Goal: Information Seeking & Learning: Compare options

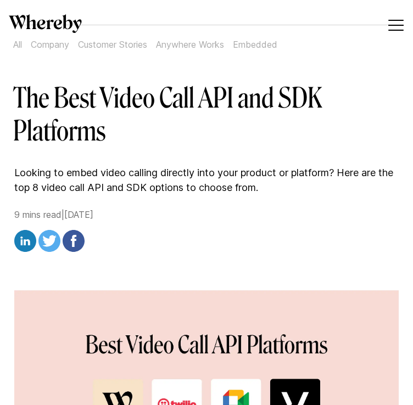
scroll to position [44, 0]
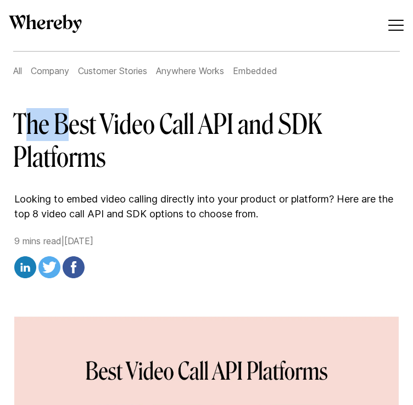
drag, startPoint x: 20, startPoint y: 125, endPoint x: 74, endPoint y: 148, distance: 58.8
click at [74, 148] on h1 "The Best Video Call API and SDK Platforms" at bounding box center [206, 141] width 386 height 66
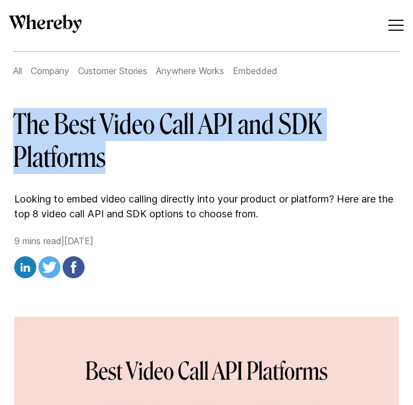
drag, startPoint x: 13, startPoint y: 128, endPoint x: 98, endPoint y: 172, distance: 95.9
copy h1 "The Best Video Call API and SDK Platforms"
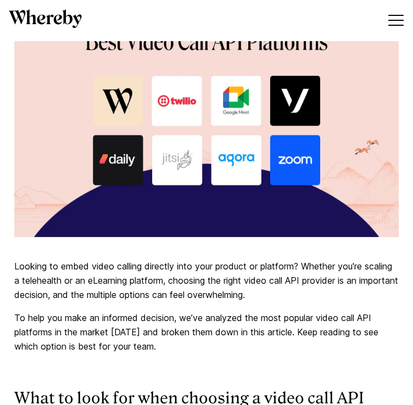
scroll to position [473, 0]
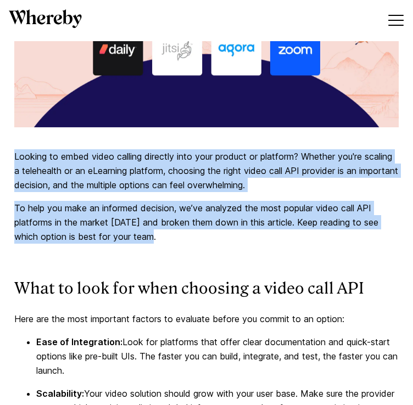
drag, startPoint x: 13, startPoint y: 163, endPoint x: 159, endPoint y: 249, distance: 169.0
copy div "Looking to embed video calling directly into your product or platform? Whether …"
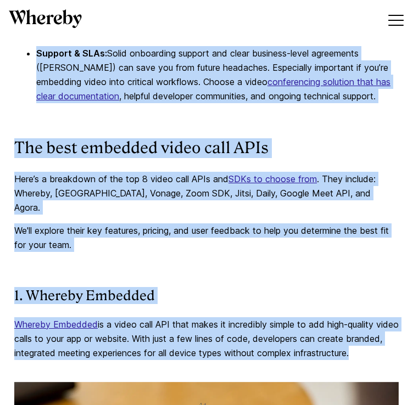
scroll to position [1129, 0]
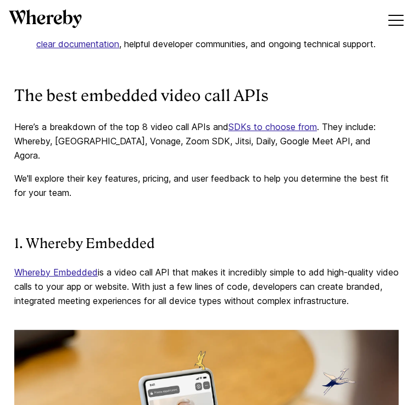
drag, startPoint x: 29, startPoint y: 199, endPoint x: 145, endPoint y: 8, distance: 223.2
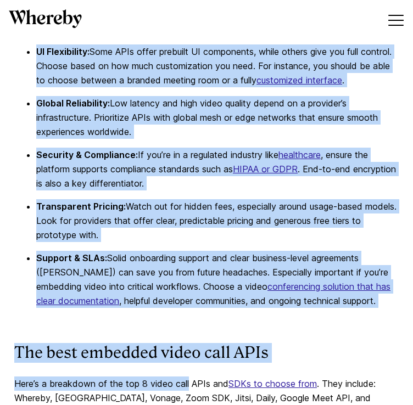
scroll to position [869, 0]
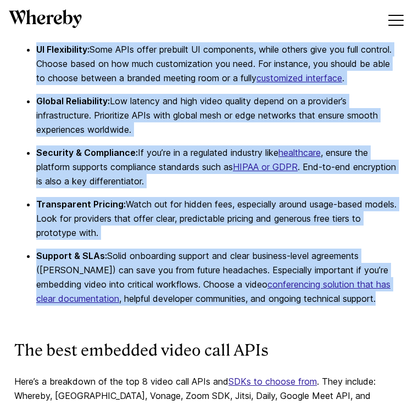
drag, startPoint x: 14, startPoint y: 172, endPoint x: 365, endPoint y: 312, distance: 378.1
copy div "Lore ips dol sita consectet adipisc el seddoeiu tempor inc utlabo et do magnaa:…"
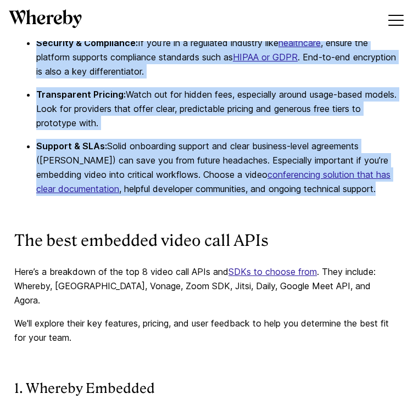
scroll to position [1143, 0]
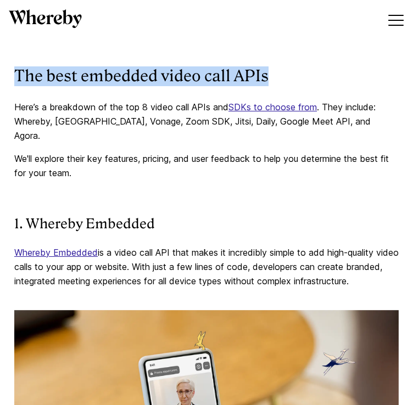
drag, startPoint x: 276, startPoint y: 84, endPoint x: 12, endPoint y: 84, distance: 264.4
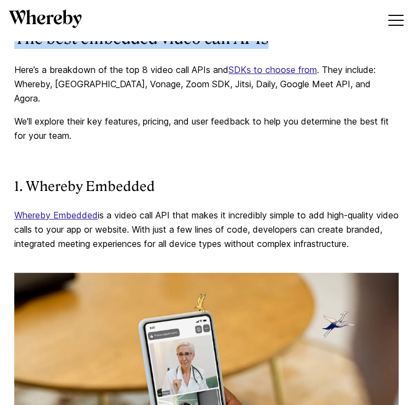
scroll to position [1198, 0]
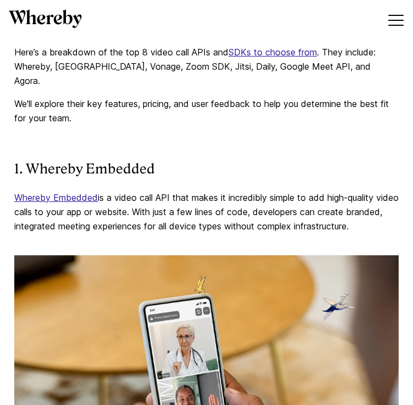
drag, startPoint x: 172, startPoint y: 97, endPoint x: 166, endPoint y: 49, distance: 48.1
click at [173, 97] on p "We'll explore their key features, pricing, and user feedback to help you determ…" at bounding box center [206, 111] width 384 height 29
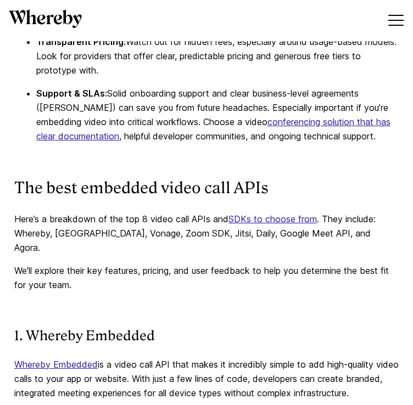
scroll to position [1088, 0]
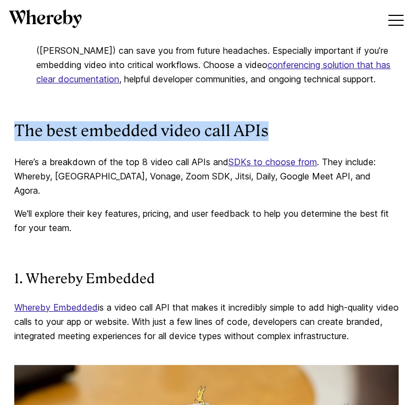
drag, startPoint x: 270, startPoint y: 141, endPoint x: 13, endPoint y: 148, distance: 256.8
copy strong "The best embedded video call APIs"
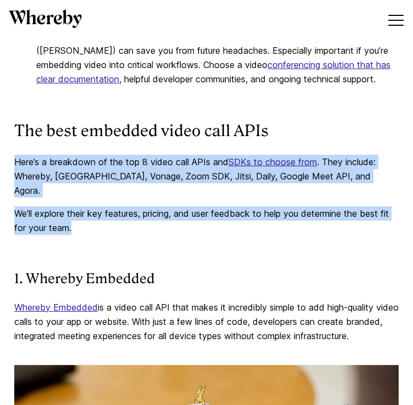
drag, startPoint x: 72, startPoint y: 224, endPoint x: 14, endPoint y: 170, distance: 79.2
copy div "Here’s a breakdown of the top 8 video call APIs and SDKs to choose from . They …"
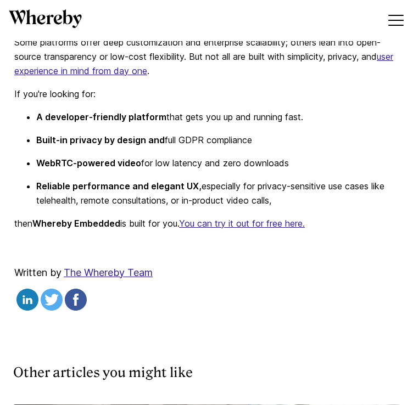
scroll to position [5641, 0]
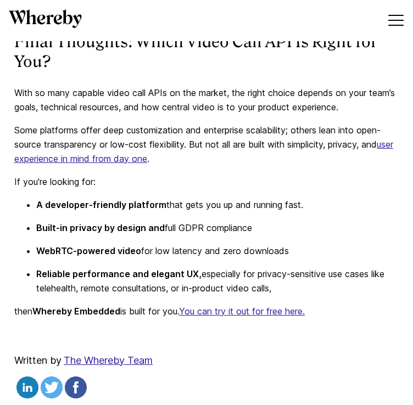
drag, startPoint x: 14, startPoint y: 115, endPoint x: 280, endPoint y: 311, distance: 330.3
copy div "With so many capable video call APIs on the market, the right choice depends on…"
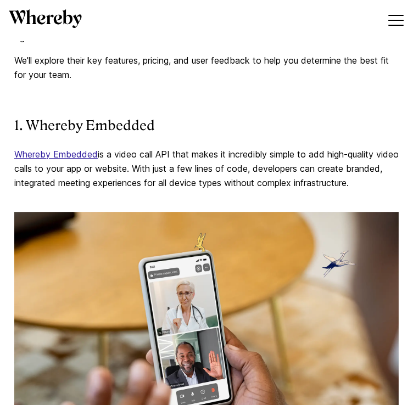
scroll to position [1198, 0]
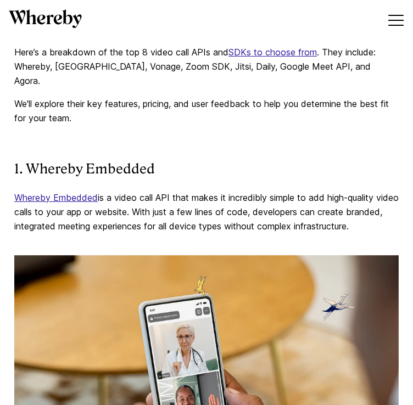
click at [97, 115] on p "We'll explore their key features, pricing, and user feedback to help you determ…" at bounding box center [206, 111] width 384 height 29
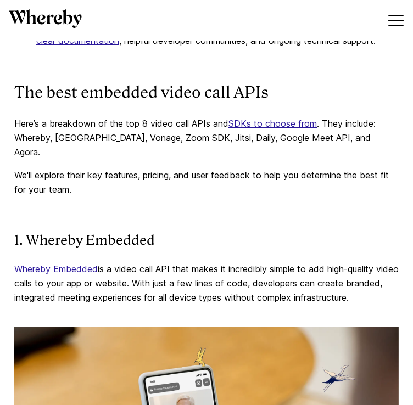
scroll to position [1143, 0]
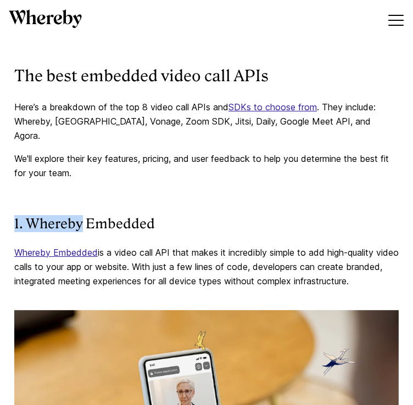
drag, startPoint x: 81, startPoint y: 221, endPoint x: 14, endPoint y: 219, distance: 67.5
click at [14, 219] on strong "1. Whereby Embedded" at bounding box center [84, 224] width 140 height 16
copy strong "1. Whereby"
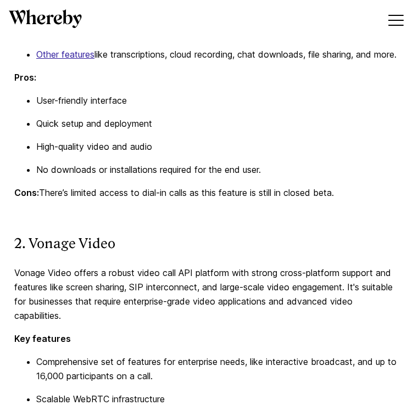
scroll to position [2021, 0]
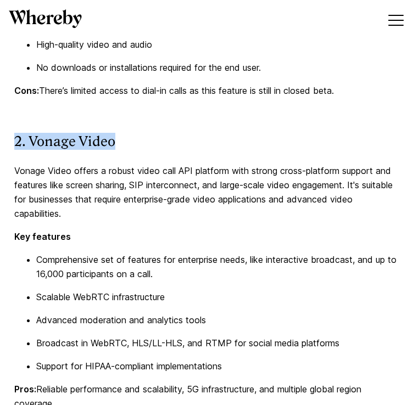
drag, startPoint x: 116, startPoint y: 163, endPoint x: 16, endPoint y: 166, distance: 99.9
click at [43, 149] on strong "2. Vonage Video" at bounding box center [64, 141] width 101 height 16
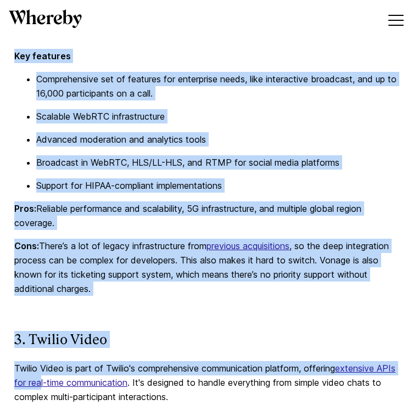
scroll to position [2217, 0]
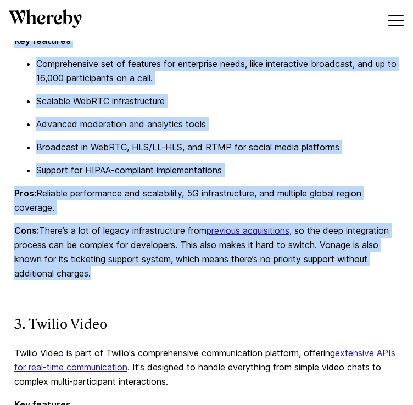
drag, startPoint x: 12, startPoint y: 81, endPoint x: 167, endPoint y: 299, distance: 267.1
copy div "Vonage Video offers a robust video call API platform with strong cross-platform…"
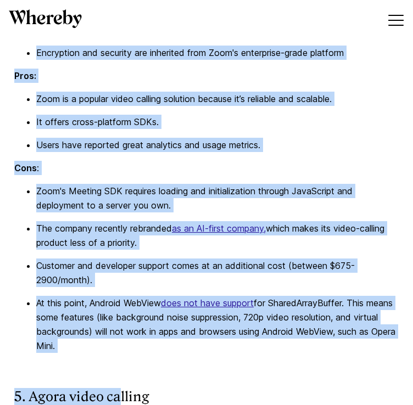
scroll to position [3255, 0]
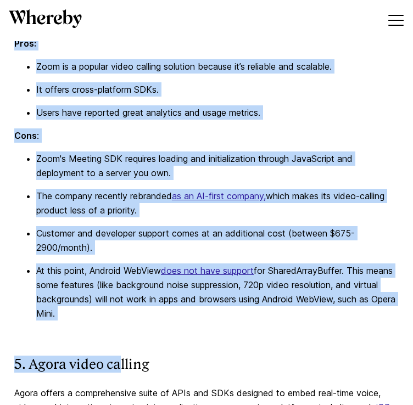
drag, startPoint x: 13, startPoint y: 91, endPoint x: 104, endPoint y: 335, distance: 260.7
copy div "Lore Ipsumdo SITa conse adipiscing el seddoeius temp Inci Utlabore etd magnaali…"
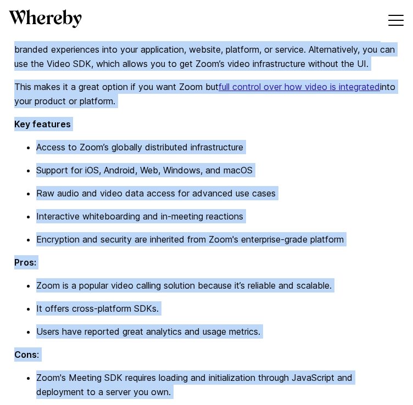
scroll to position [3036, 0]
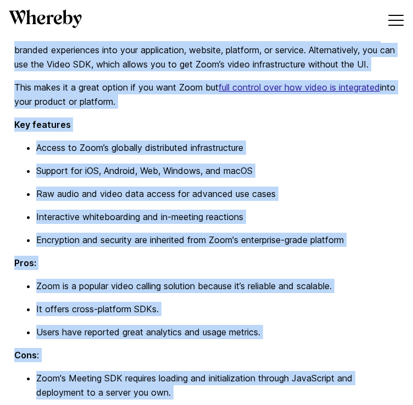
click at [45, 204] on ul "Access to Zoom’s globally distributed infrastructure Support for iOS, Android, …" at bounding box center [206, 193] width 384 height 106
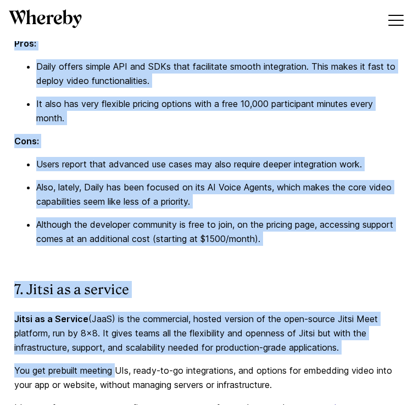
scroll to position [4369, 0]
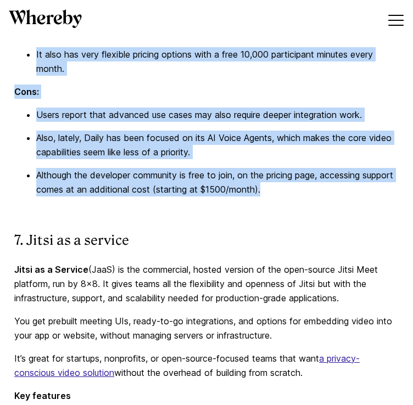
drag, startPoint x: 12, startPoint y: 85, endPoint x: 303, endPoint y: 219, distance: 320.1
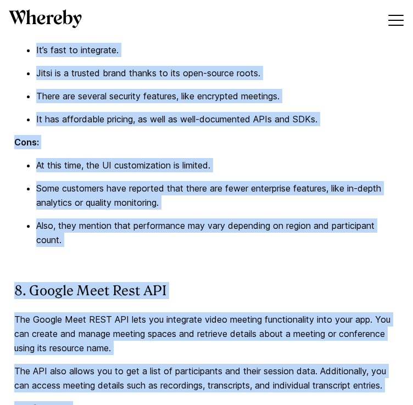
scroll to position [4953, 0]
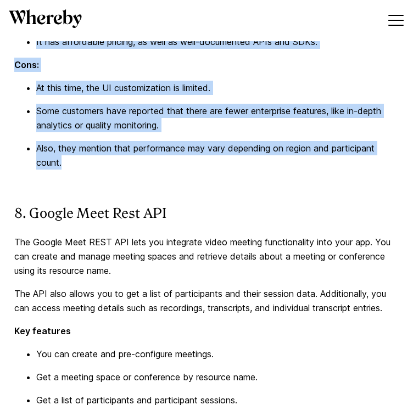
drag, startPoint x: 15, startPoint y: 74, endPoint x: 147, endPoint y: 189, distance: 175.3
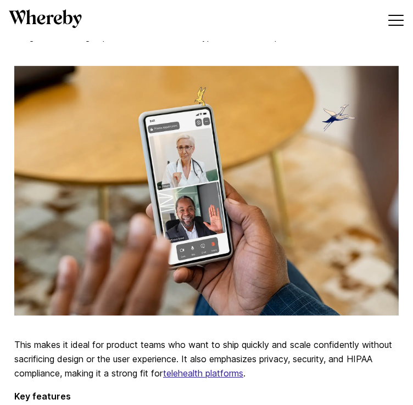
scroll to position [1278, 0]
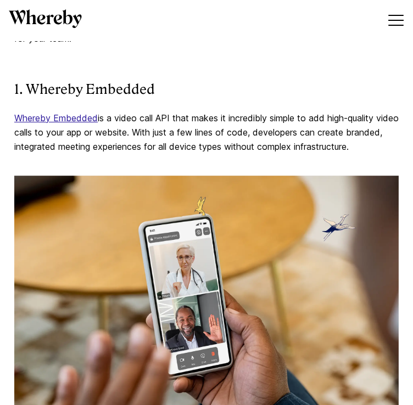
drag, startPoint x: 10, startPoint y: 108, endPoint x: 80, endPoint y: 157, distance: 85.3
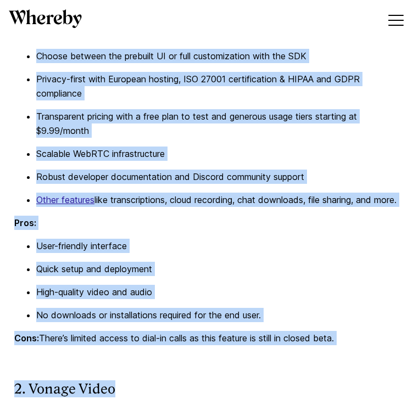
scroll to position [1878, 0]
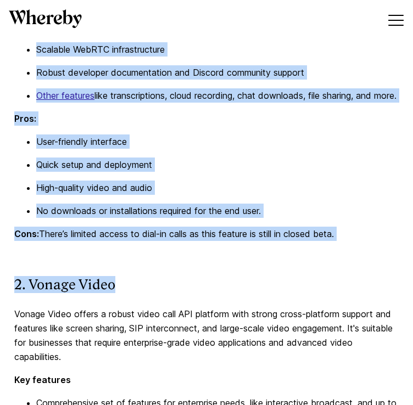
drag, startPoint x: 10, startPoint y: 129, endPoint x: 346, endPoint y: 257, distance: 359.9
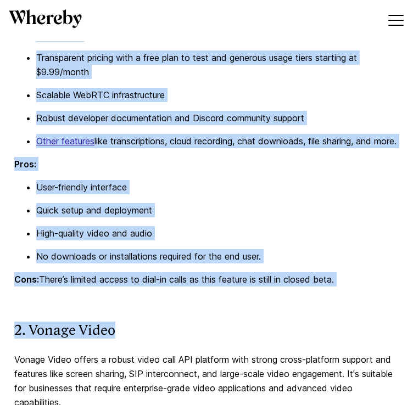
scroll to position [1933, 0]
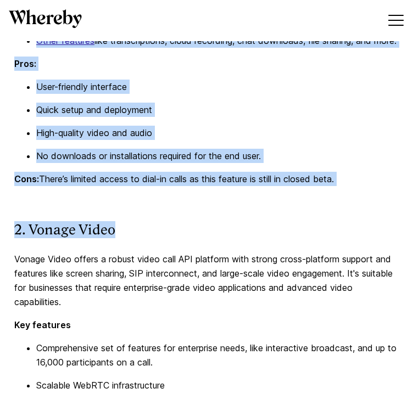
click at [168, 94] on p "User-friendly interface" at bounding box center [217, 87] width 362 height 14
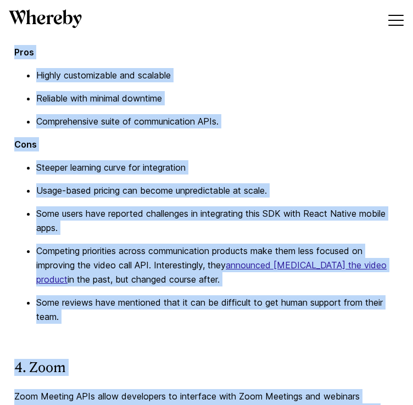
scroll to position [2826, 0]
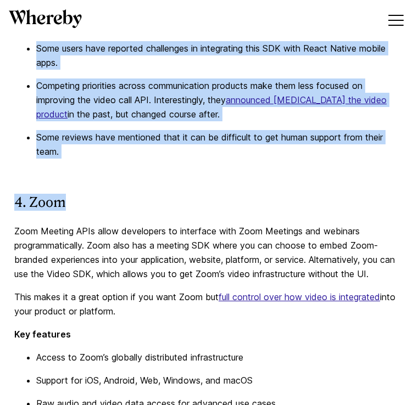
drag, startPoint x: 15, startPoint y: 108, endPoint x: 163, endPoint y: 185, distance: 166.8
click at [163, 185] on div "Looking to embed video calling directly into your product or platform? Whether …" at bounding box center [206, 328] width 384 height 5609
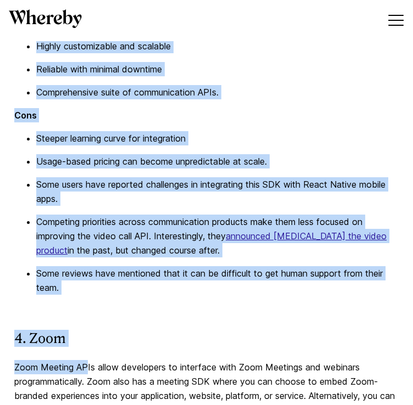
scroll to position [2711, 0]
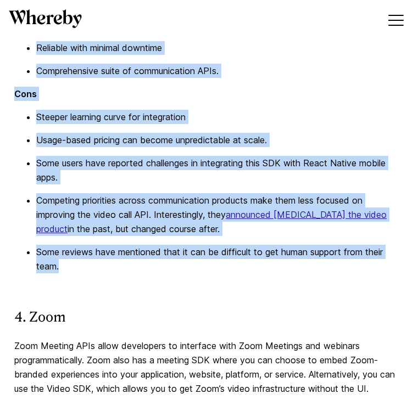
drag, startPoint x: 9, startPoint y: 201, endPoint x: 93, endPoint y: 294, distance: 125.1
click at [93, 294] on article "The Best Video Call API and SDK Platforms Looking to embed video calling direct…" at bounding box center [206, 392] width 413 height 5923
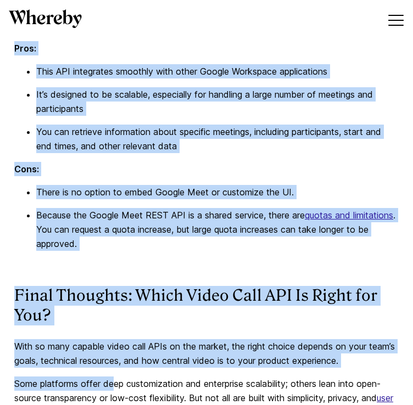
scroll to position [5389, 0]
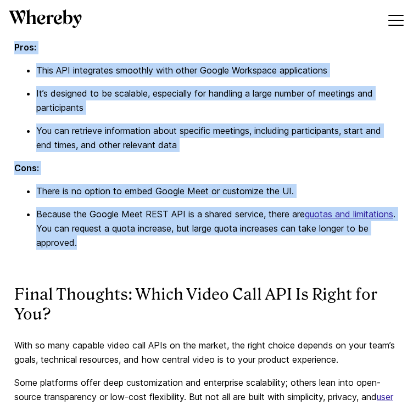
drag, startPoint x: 12, startPoint y: 91, endPoint x: 103, endPoint y: 263, distance: 195.6
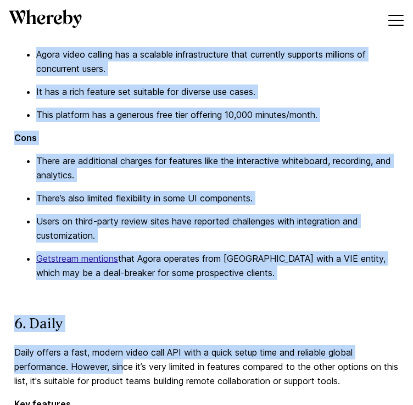
scroll to position [3846, 0]
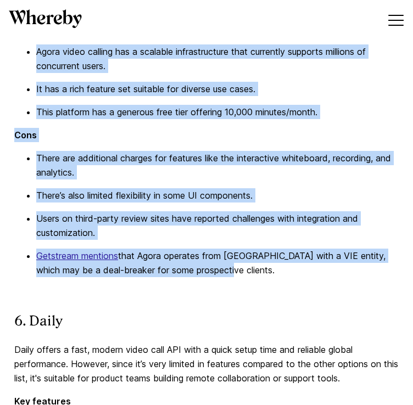
drag, startPoint x: 12, startPoint y: 149, endPoint x: 214, endPoint y: 296, distance: 250.2
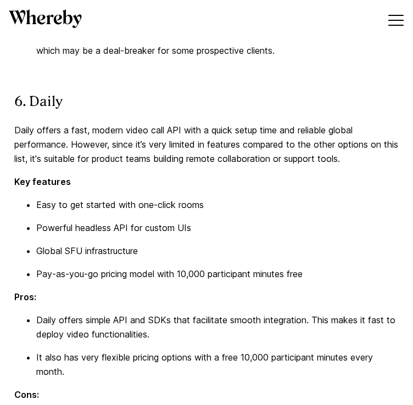
click at [140, 151] on p "Daily offers a fast, modern video call API with a quick setup time and reliable…" at bounding box center [206, 144] width 384 height 43
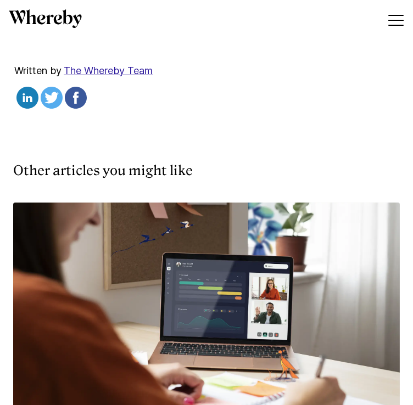
scroll to position [6205, 0]
